Goal: Task Accomplishment & Management: Use online tool/utility

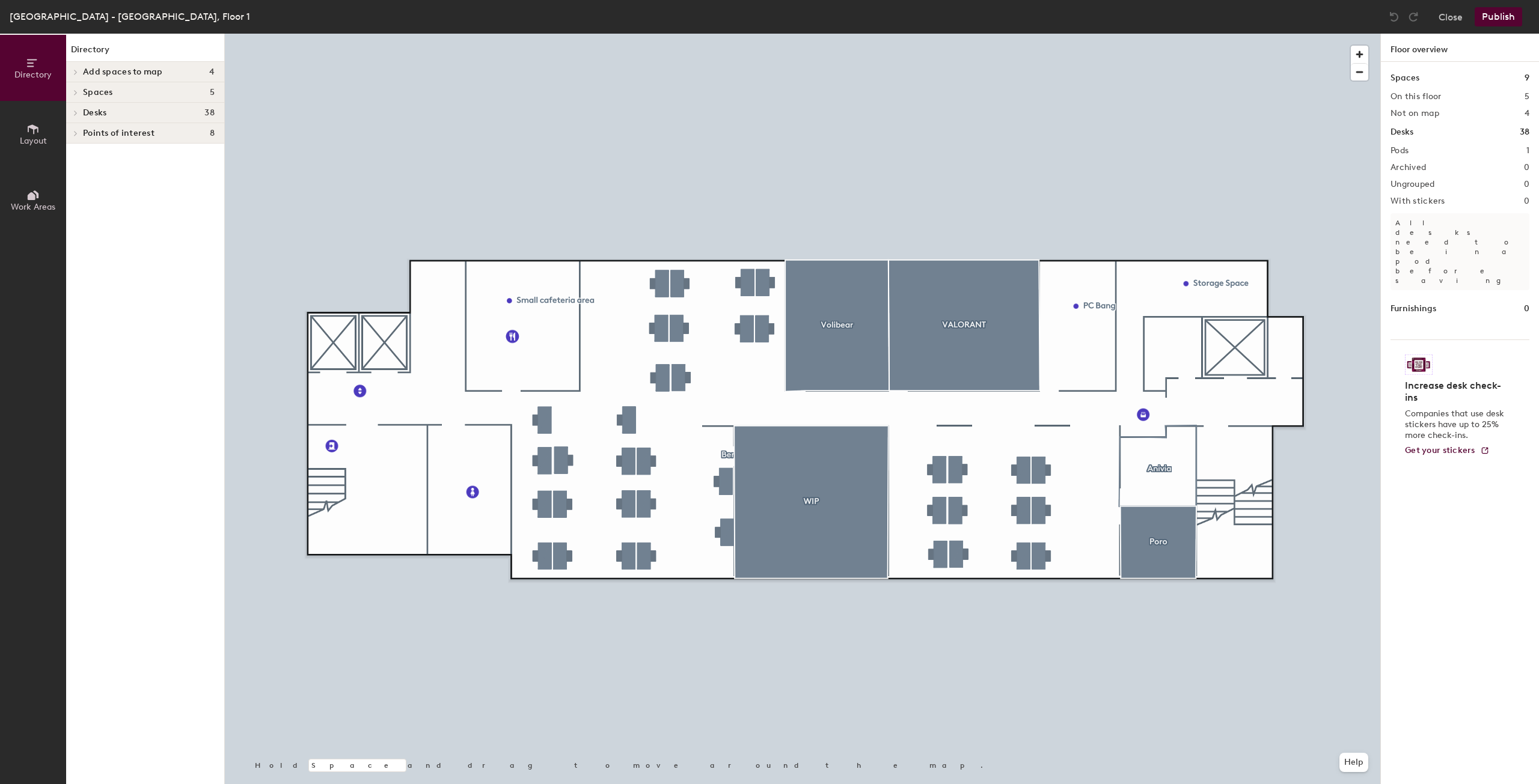
click at [809, 34] on div at bounding box center [802, 34] width 1155 height 0
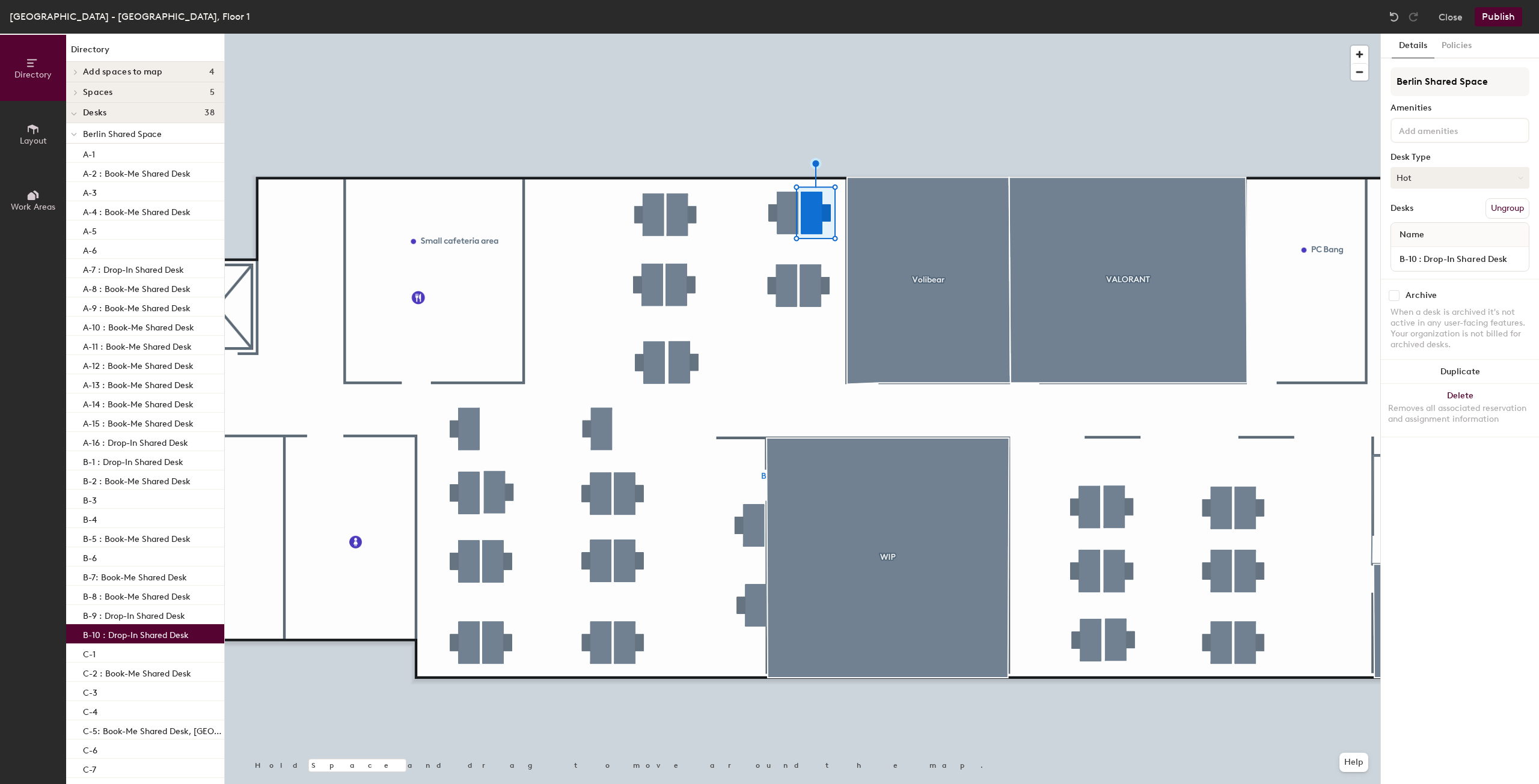
click at [1442, 175] on button "Hot" at bounding box center [1459, 178] width 139 height 22
click at [1433, 214] on div "Assigned" at bounding box center [1451, 215] width 120 height 18
click at [1432, 233] on div "Name" at bounding box center [1459, 235] width 138 height 24
click at [1421, 169] on button "Assigned" at bounding box center [1459, 178] width 139 height 22
click at [1409, 211] on div "Assigned" at bounding box center [1451, 215] width 120 height 18
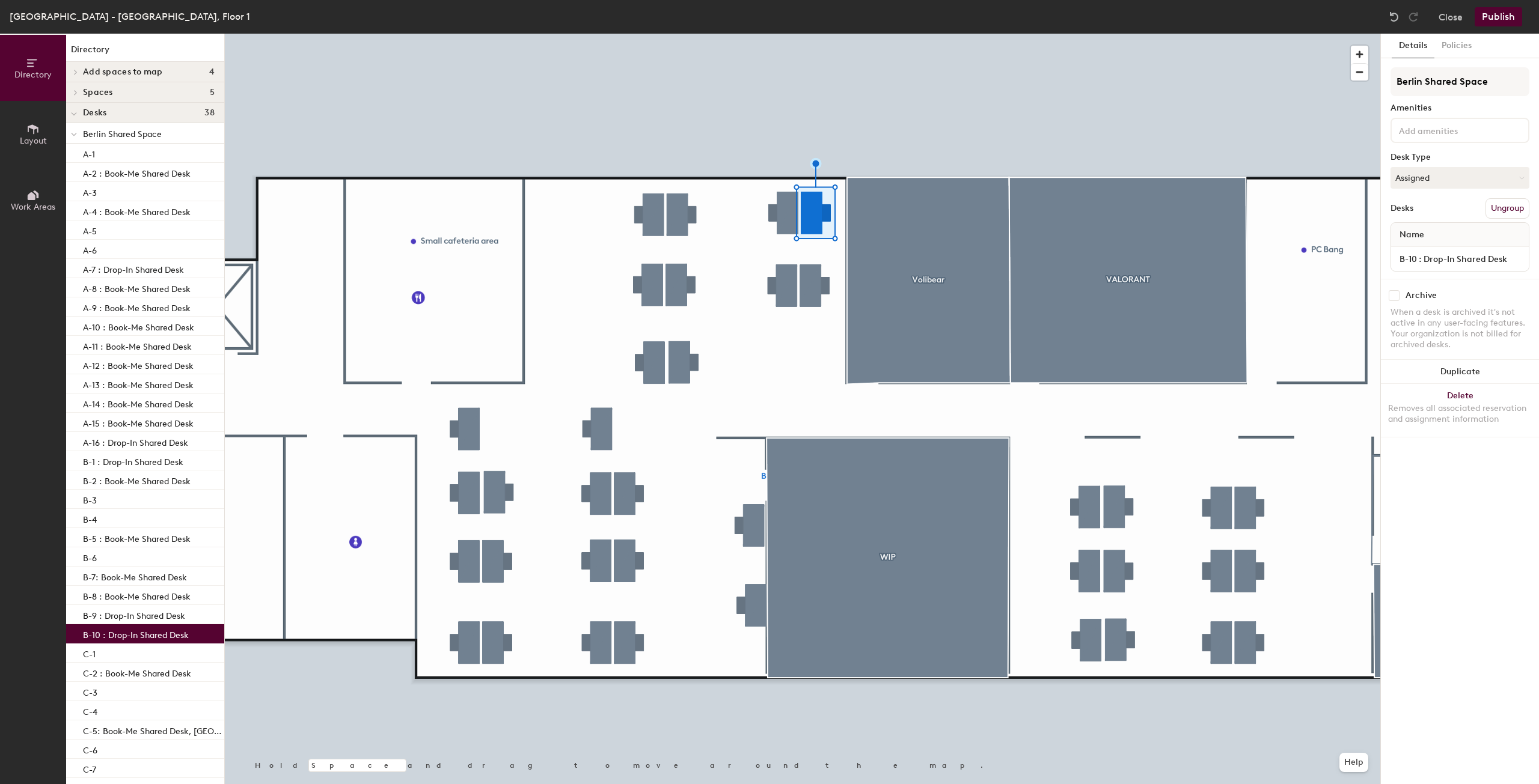
click at [1435, 232] on div "Name" at bounding box center [1459, 235] width 138 height 24
click at [1433, 253] on input "B-10 : Drop-In Shared Desk" at bounding box center [1459, 259] width 133 height 17
click at [1446, 14] on button "Close" at bounding box center [1450, 17] width 24 height 19
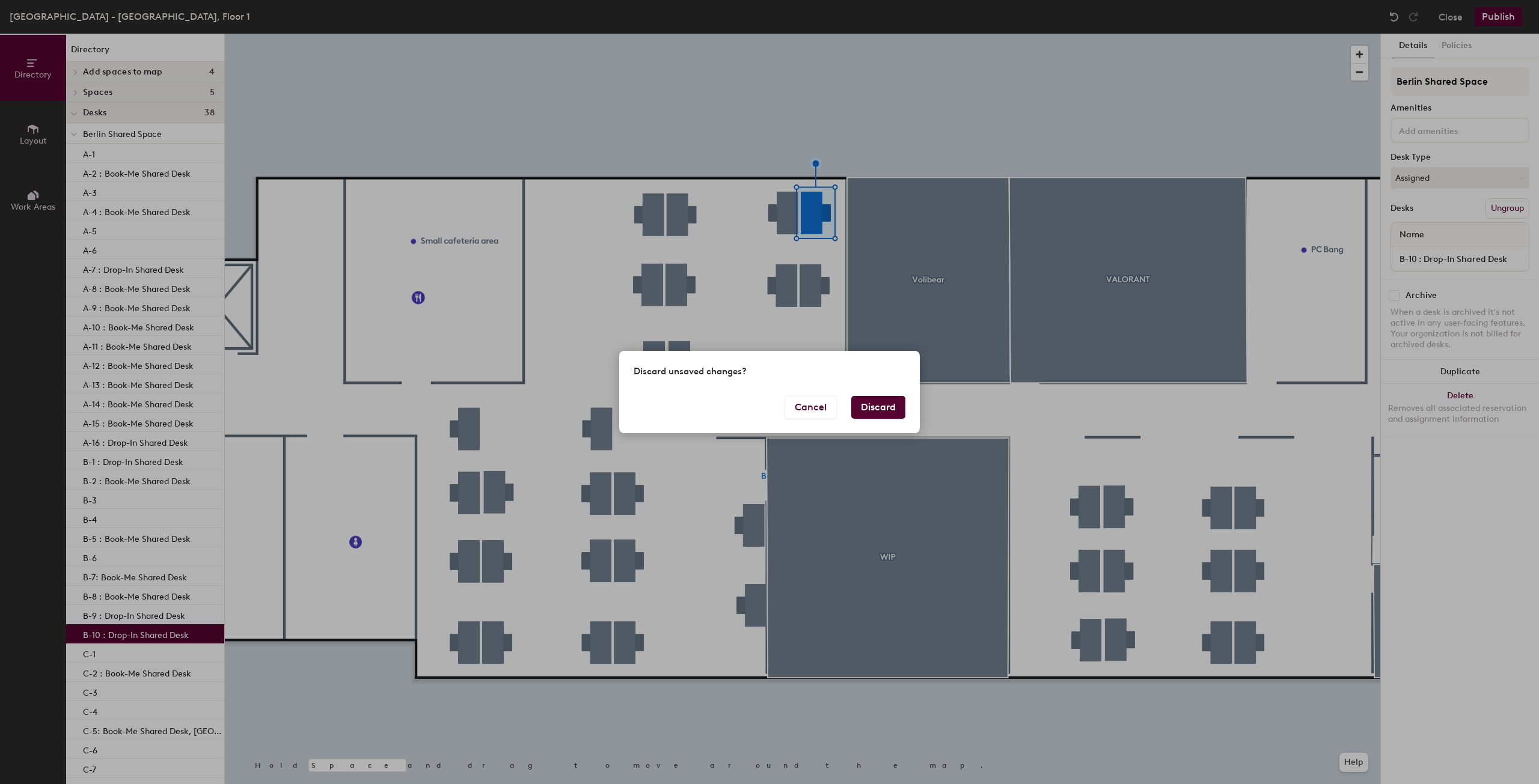
click at [879, 407] on button "Discard" at bounding box center [878, 407] width 54 height 23
